Goal: Task Accomplishment & Management: Manage account settings

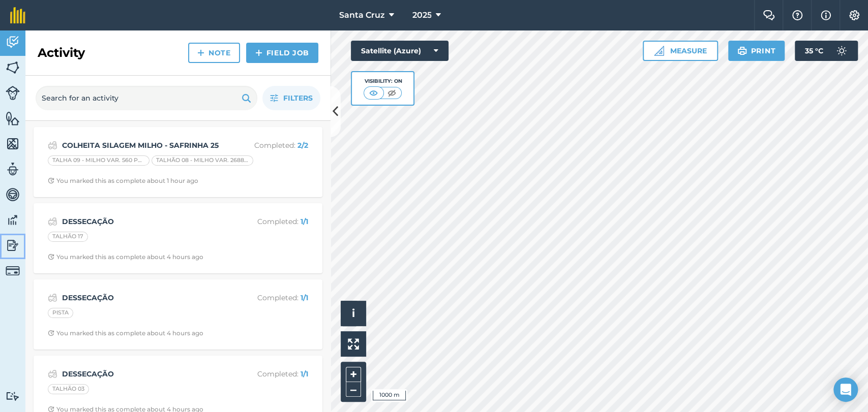
click at [16, 246] on img at bounding box center [13, 245] width 14 height 15
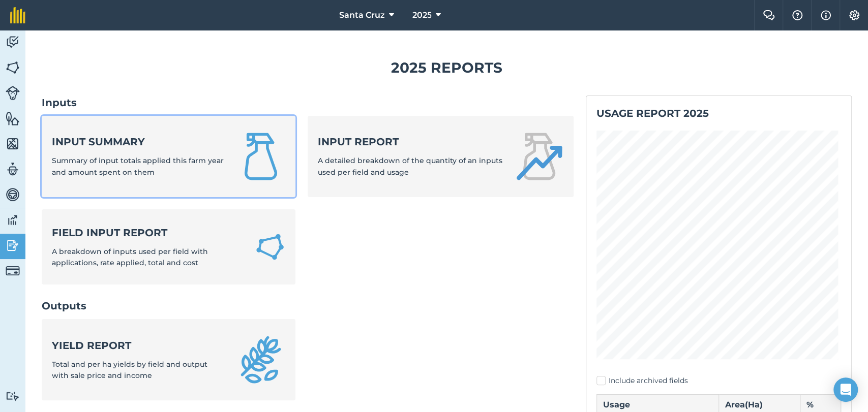
click at [133, 154] on div "Input summary Summary of input totals applied this farm year and amount spent o…" at bounding box center [138, 156] width 172 height 43
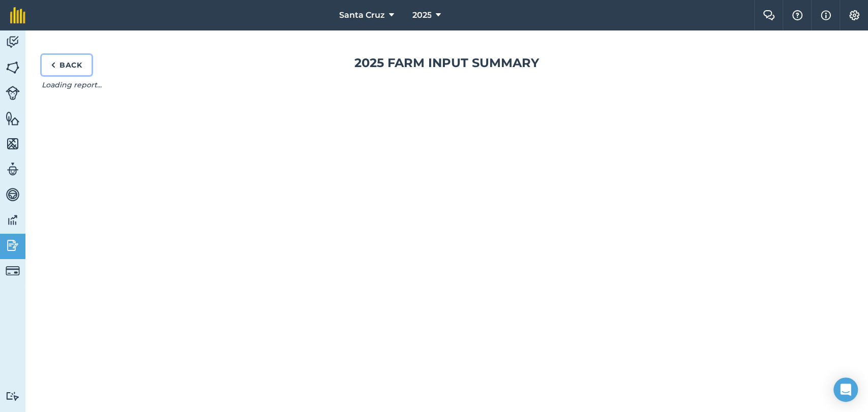
click at [60, 68] on link "Back" at bounding box center [67, 65] width 50 height 20
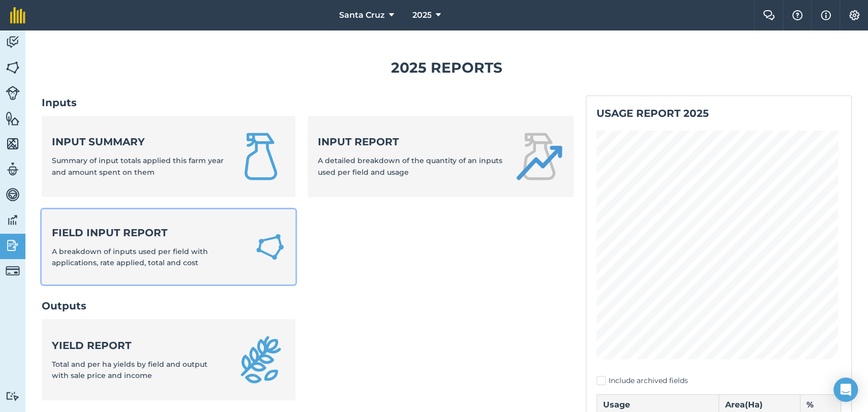
click at [146, 248] on span "A breakdown of inputs used per field with applications, rate applied, total and…" at bounding box center [130, 257] width 156 height 20
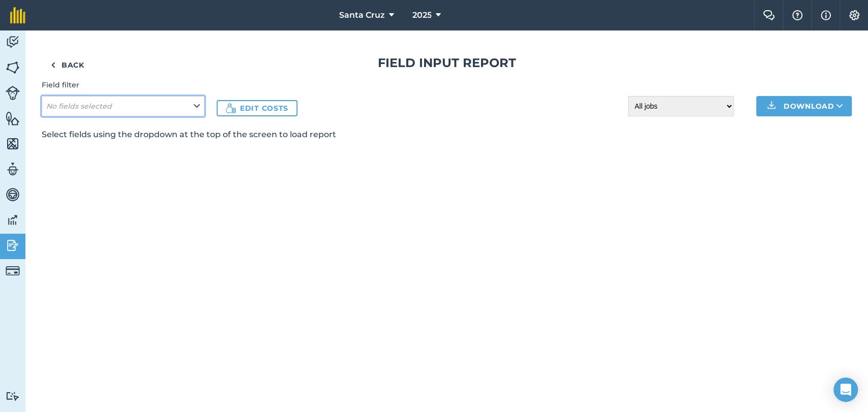
click at [81, 107] on em "No fields selected" at bounding box center [79, 106] width 66 height 9
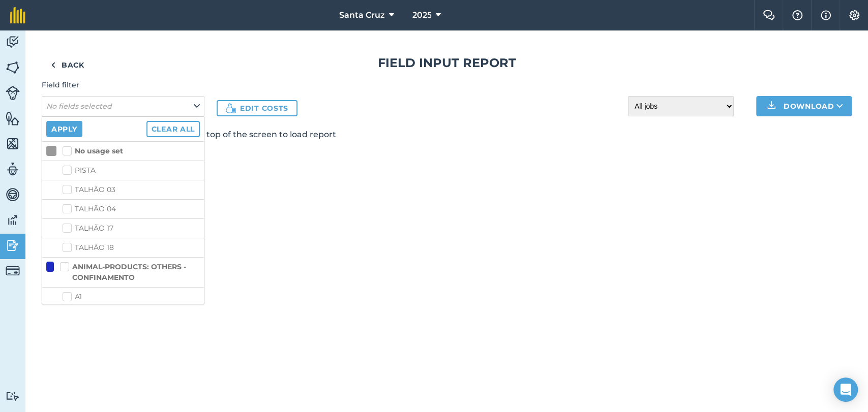
click at [114, 90] on h4 "Field filter" at bounding box center [123, 84] width 163 height 11
click at [49, 62] on link "Back" at bounding box center [68, 65] width 52 height 20
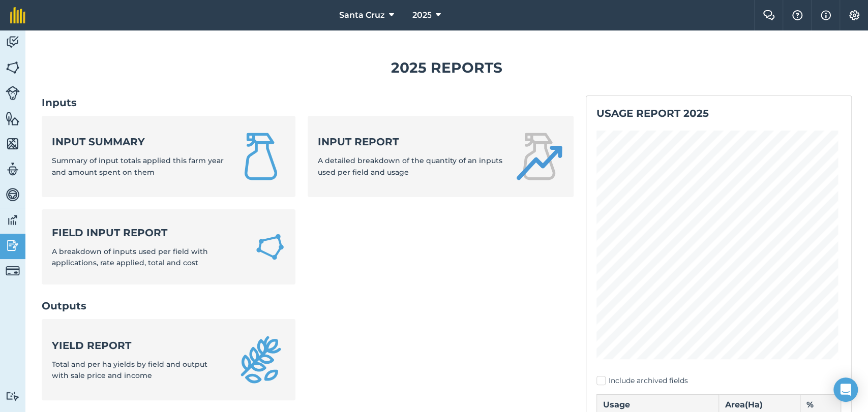
scroll to position [113, 0]
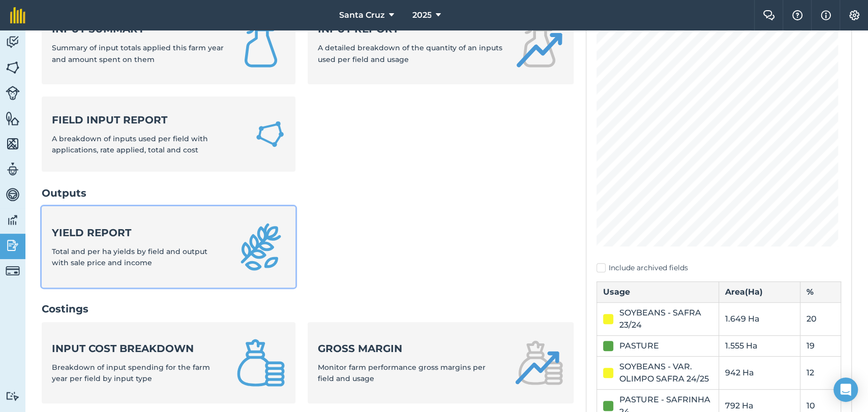
click at [167, 268] on div "Yield report Total and per ha yields by field and output with sale price and in…" at bounding box center [138, 247] width 172 height 43
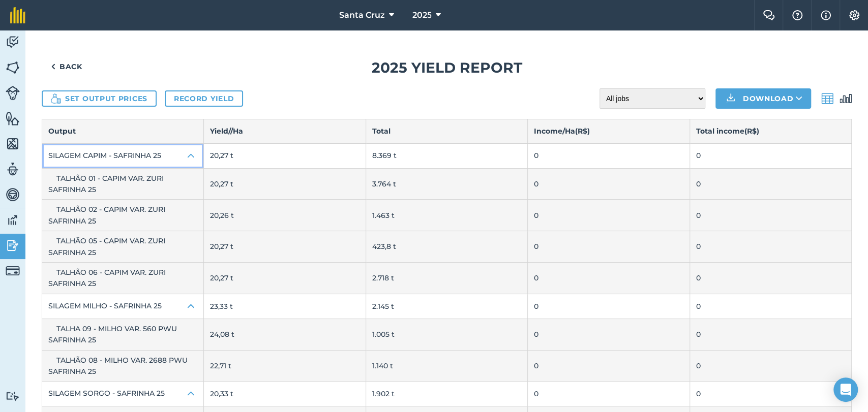
click at [100, 147] on button "SILAGEM CAPIM - SAFRINHA 25" at bounding box center [122, 156] width 161 height 24
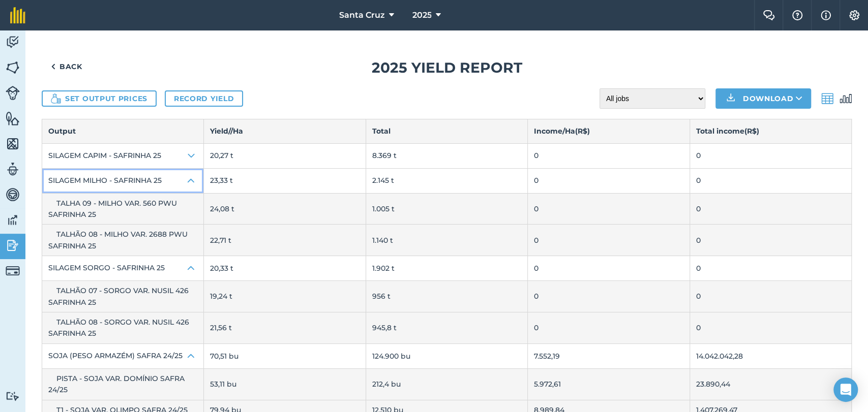
click at [117, 174] on button "SILAGEM MILHO - SAFRINHA 25" at bounding box center [122, 181] width 161 height 24
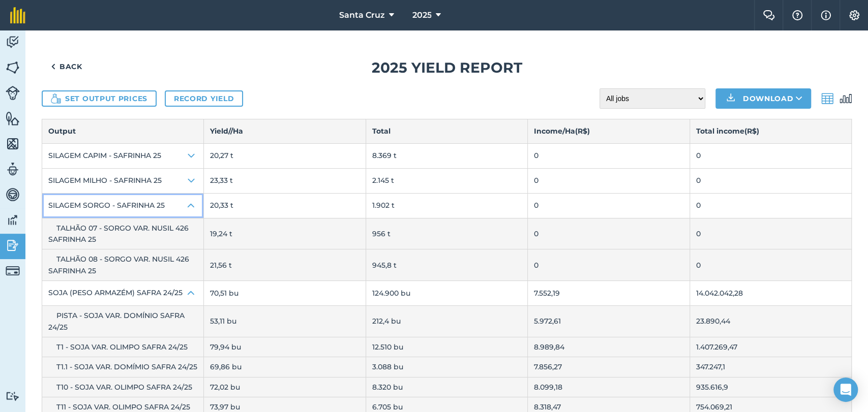
click at [117, 207] on button "SILAGEM SORGO - SAFRINHA 25" at bounding box center [122, 206] width 161 height 24
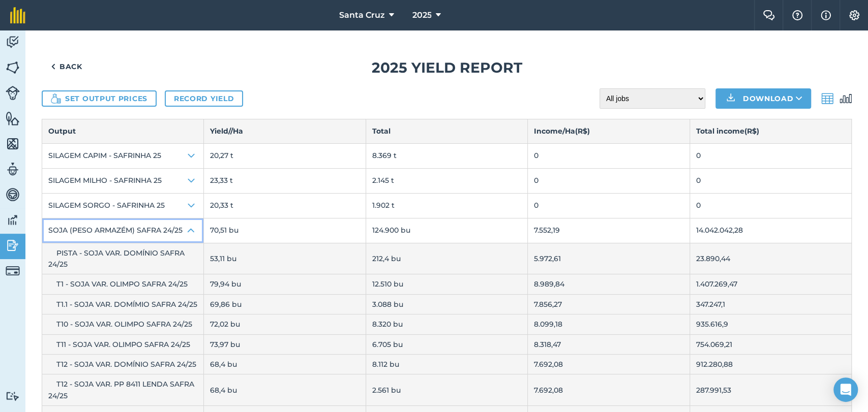
click at [127, 225] on button "SOJA (PESO ARMAZÉM) SAFRA 24/25" at bounding box center [122, 231] width 161 height 24
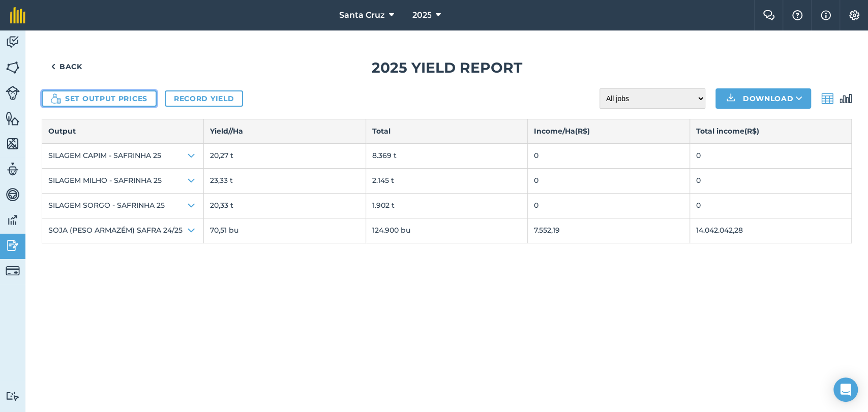
click at [117, 96] on button "Set output prices" at bounding box center [99, 98] width 115 height 16
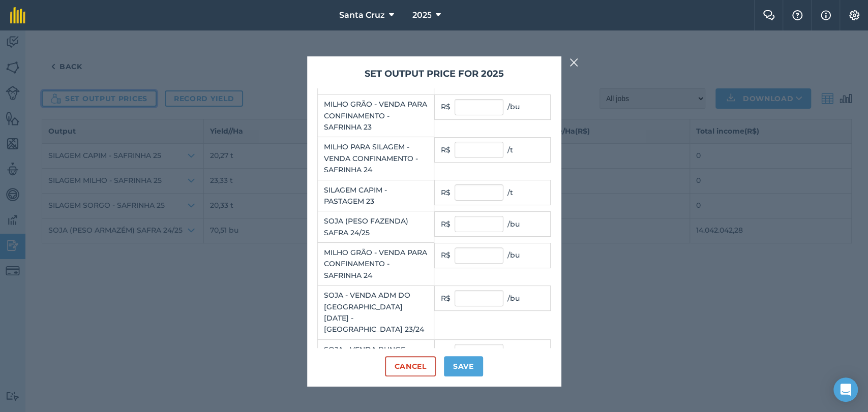
scroll to position [226, 0]
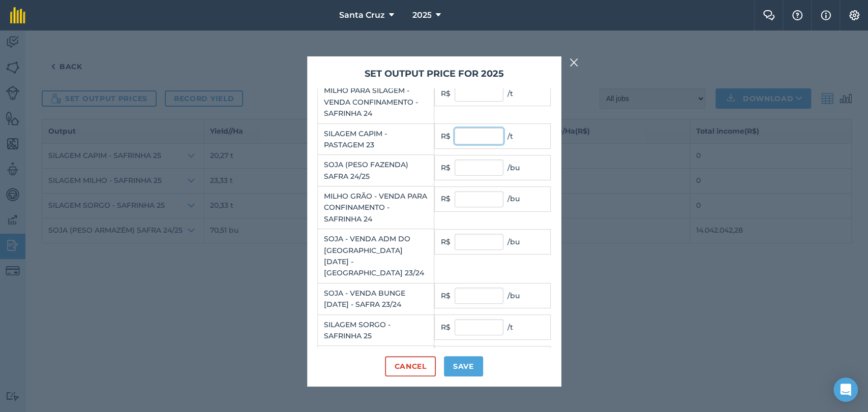
click at [467, 128] on input "text" at bounding box center [479, 136] width 49 height 16
click at [473, 319] on input "text" at bounding box center [479, 327] width 49 height 16
click at [468, 351] on input "text" at bounding box center [479, 359] width 49 height 16
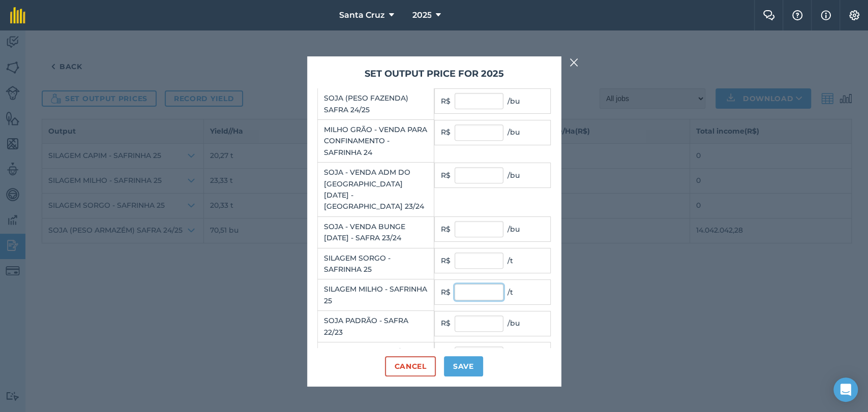
scroll to position [339, 0]
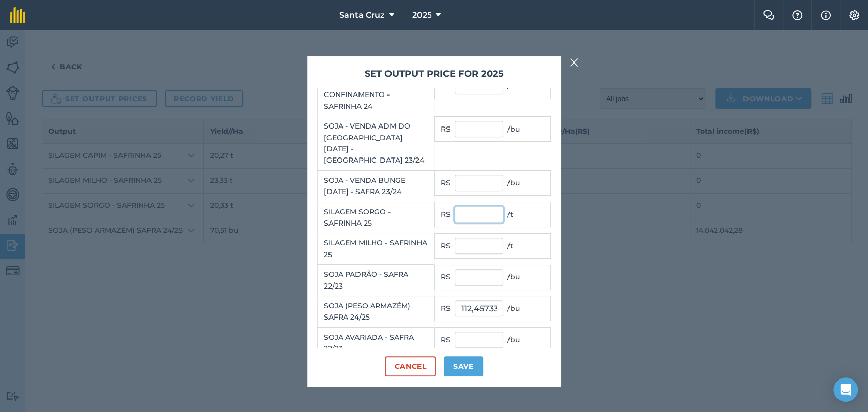
click at [478, 206] on input "text" at bounding box center [479, 214] width 49 height 16
click at [460, 238] on input "text" at bounding box center [479, 246] width 49 height 16
click at [482, 202] on td "R$ 131,3 / t" at bounding box center [492, 214] width 116 height 25
click at [488, 206] on input "131,3" at bounding box center [479, 214] width 49 height 16
type input "132"
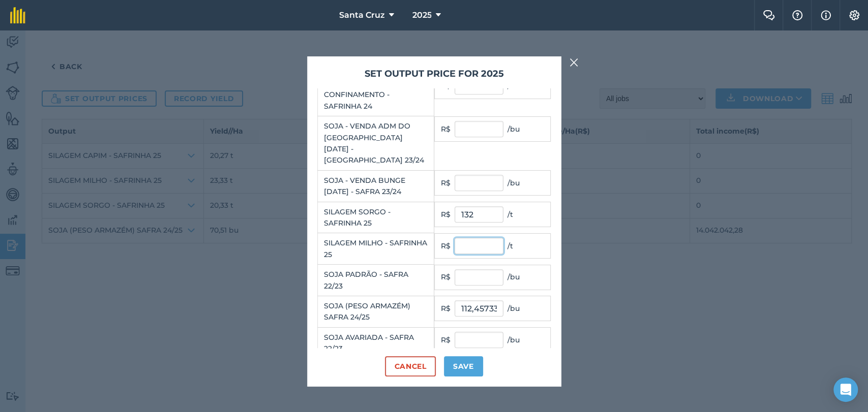
click at [464, 238] on input "text" at bounding box center [479, 246] width 49 height 16
type input "173"
click at [473, 269] on input "text" at bounding box center [479, 277] width 49 height 16
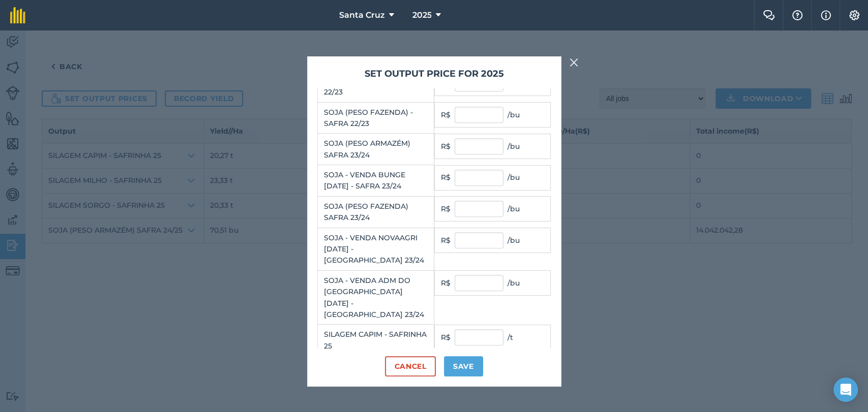
scroll to position [598, 0]
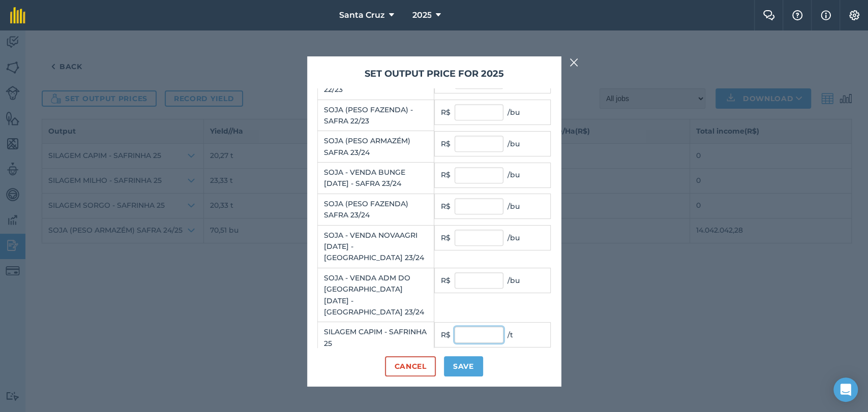
click at [478, 327] on input "text" at bounding box center [479, 335] width 49 height 16
type input "72"
click at [463, 373] on button "Save" at bounding box center [463, 366] width 39 height 20
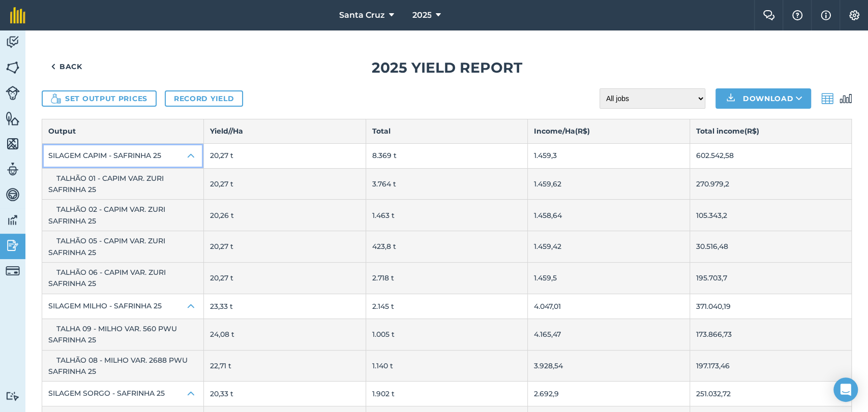
click at [134, 160] on button "SILAGEM CAPIM - SAFRINHA 25" at bounding box center [122, 156] width 161 height 24
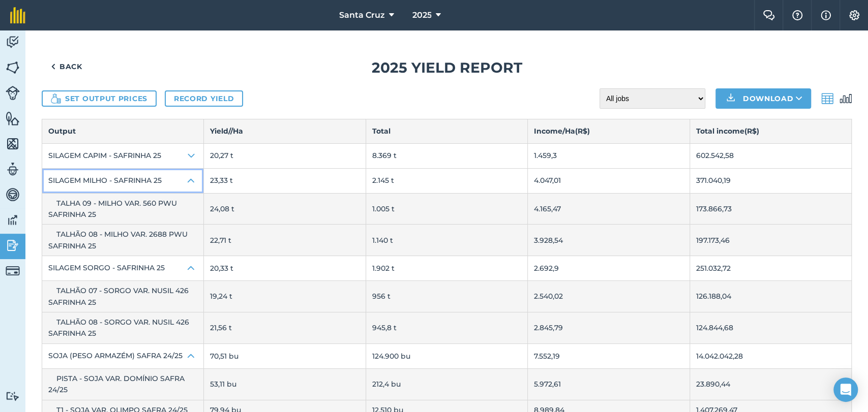
click at [145, 177] on button "SILAGEM MILHO - SAFRINHA 25" at bounding box center [122, 181] width 161 height 24
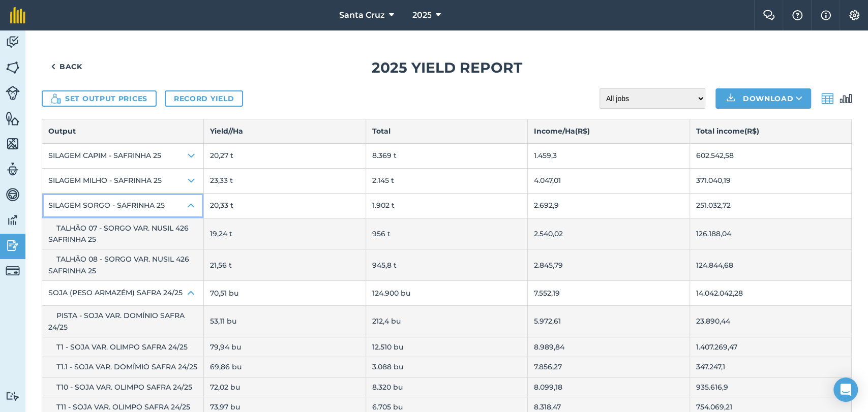
click at [148, 206] on button "SILAGEM SORGO - SAFRINHA 25" at bounding box center [122, 206] width 161 height 24
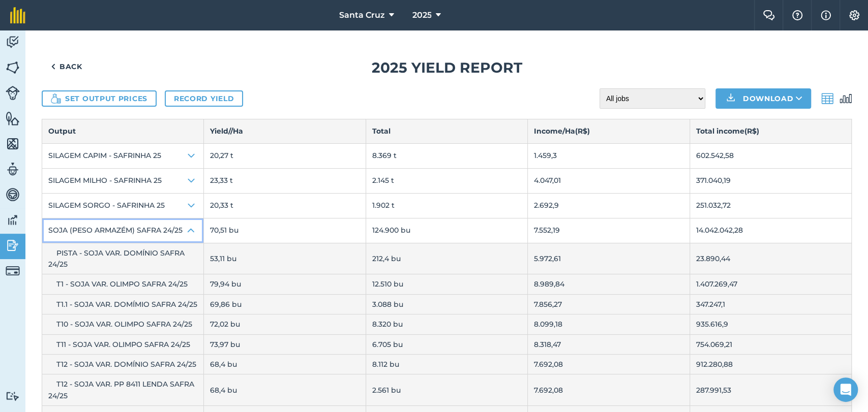
click at [138, 227] on button "SOJA (PESO ARMAZÉM) SAFRA 24/25" at bounding box center [122, 231] width 161 height 24
